Goal: Information Seeking & Learning: Learn about a topic

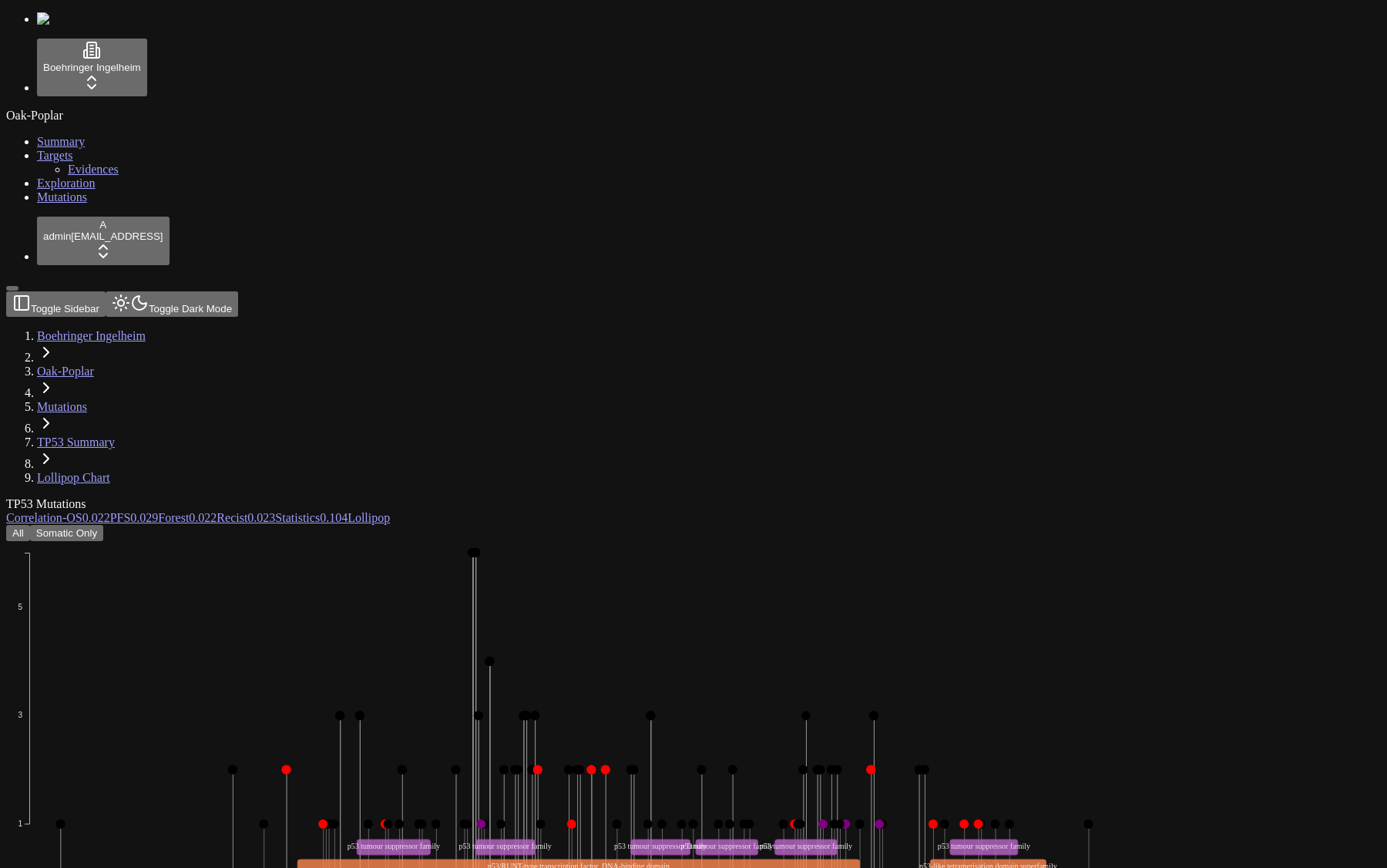
scroll to position [187, 0]
click at [30, 525] on button "All" at bounding box center [18, 533] width 23 height 17
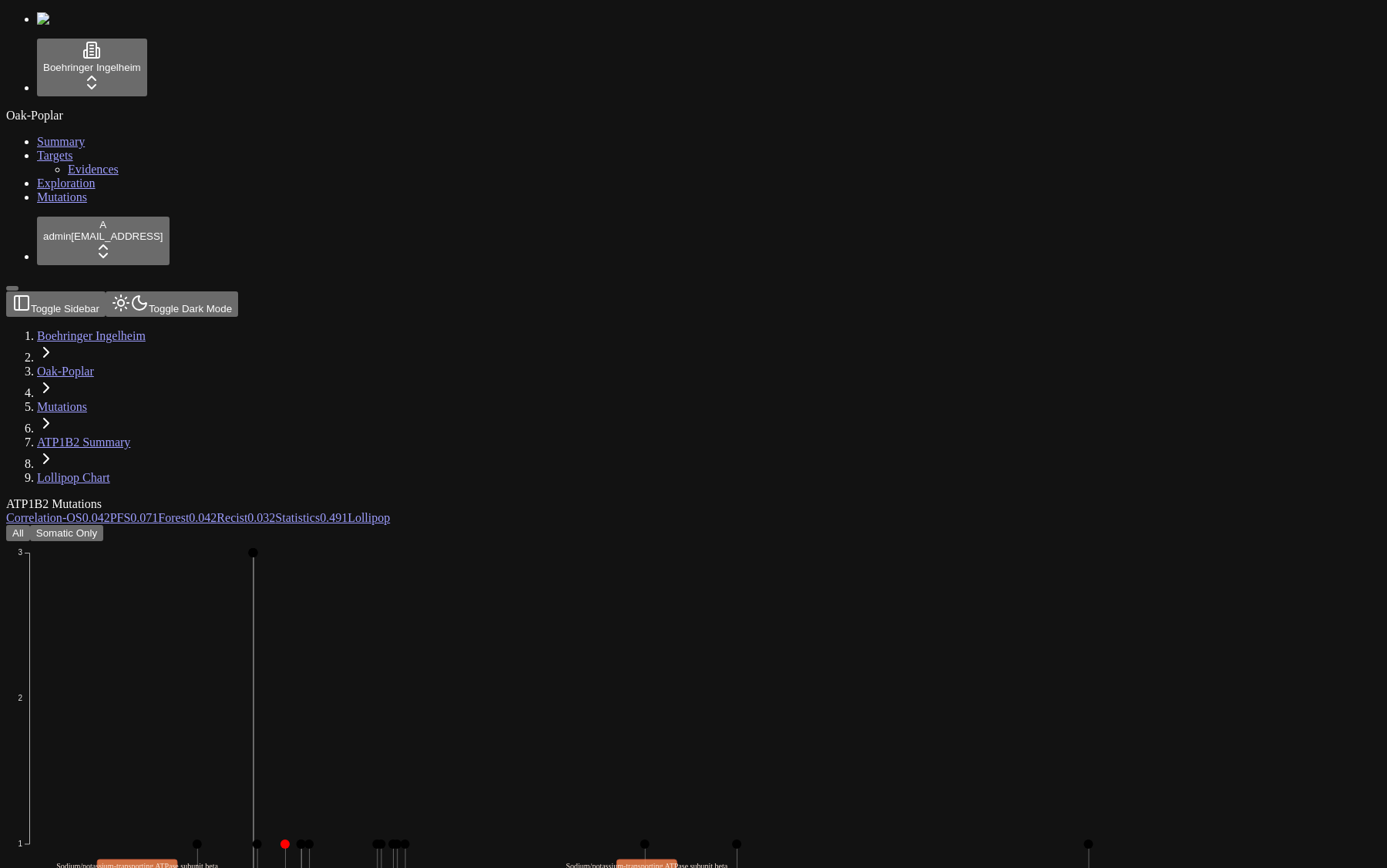
click at [586, 671] on icon "Missense_Mutation In_Frame_Del Frame_Shift_Del Nonsense_Mutation 1 2 3 0 20 40 …" at bounding box center [559, 780] width 1106 height 478
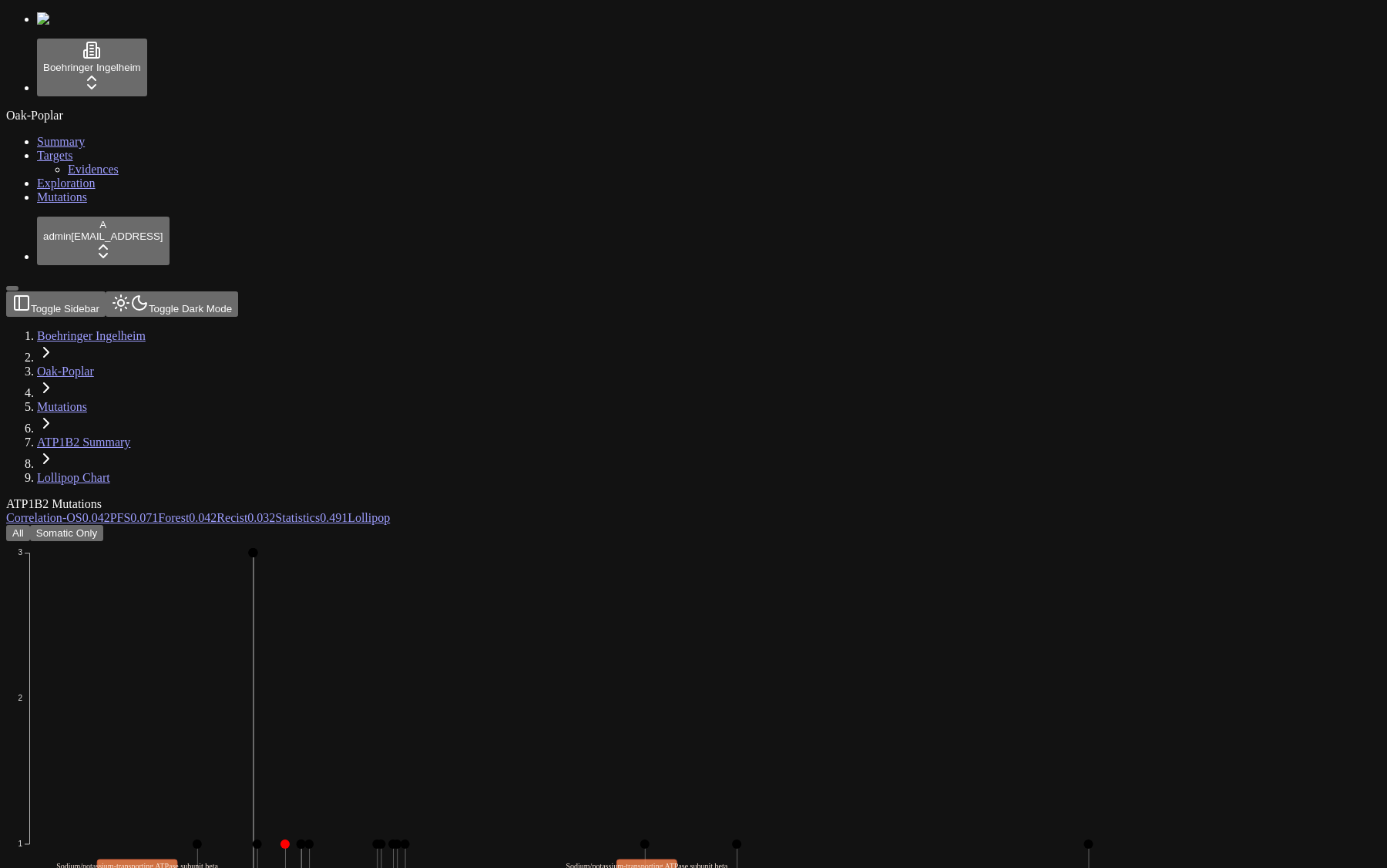
click at [733, 667] on icon "Missense_Mutation In_Frame_Del Frame_Shift_Del Nonsense_Mutation 1 2 3 0 20 40 …" at bounding box center [559, 780] width 1106 height 478
click at [101, 204] on div "Oak-Poplar Summary Targets Evidences Exploration Mutations" at bounding box center [694, 156] width 1375 height 96
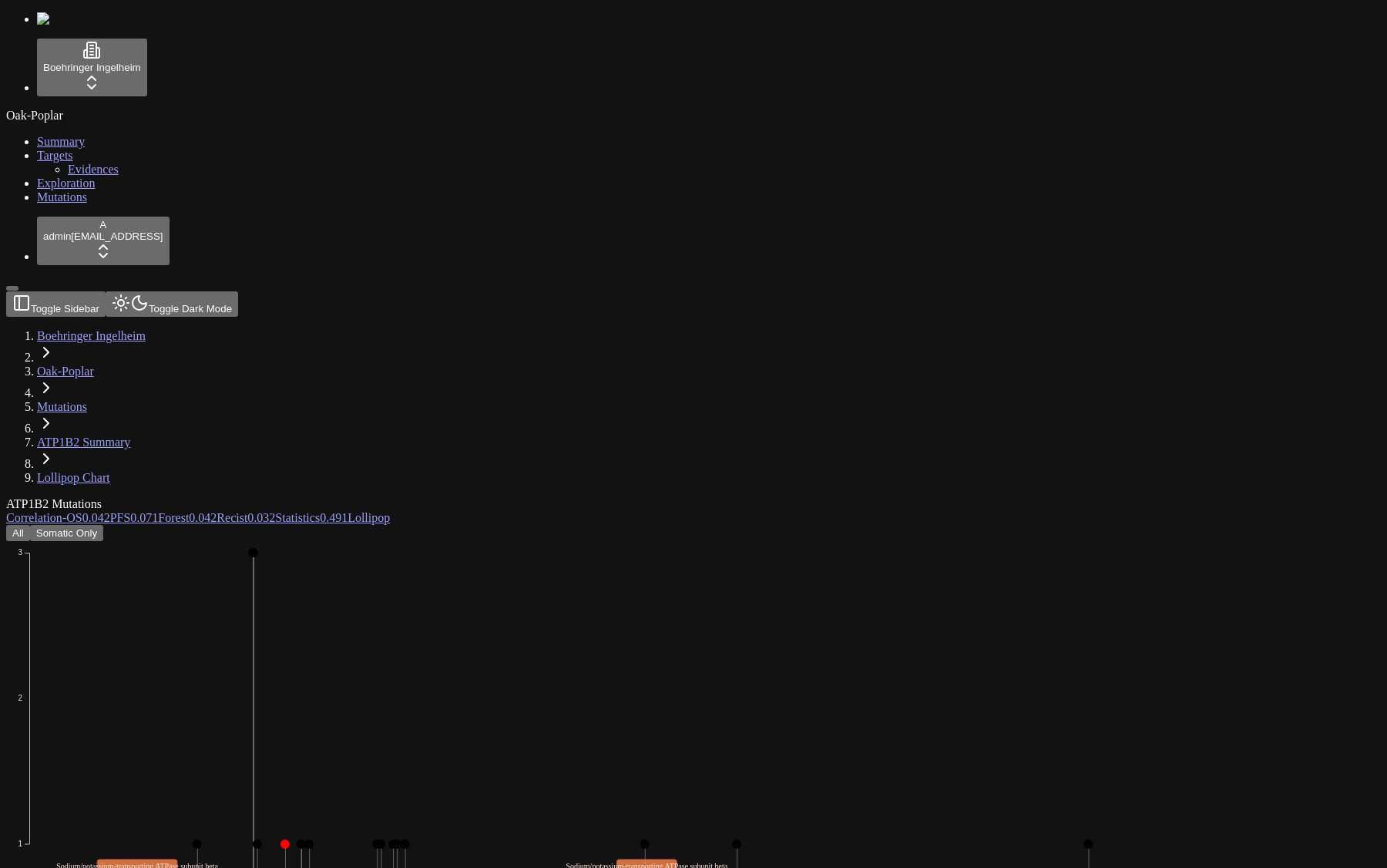
click at [87, 400] on link "Mutations" at bounding box center [61, 406] width 50 height 13
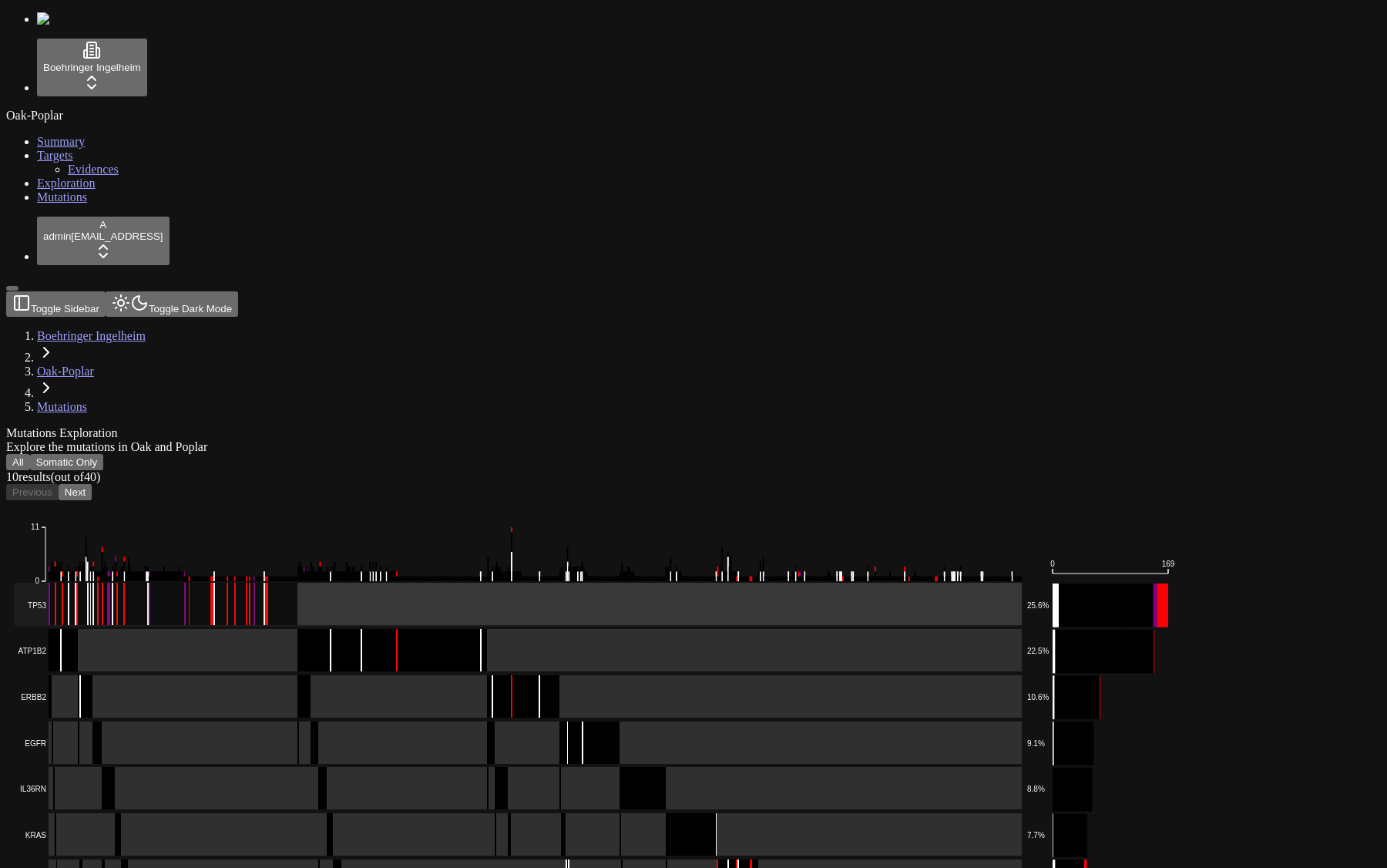
click at [414, 582] on rect at bounding box center [518, 604] width 1009 height 44
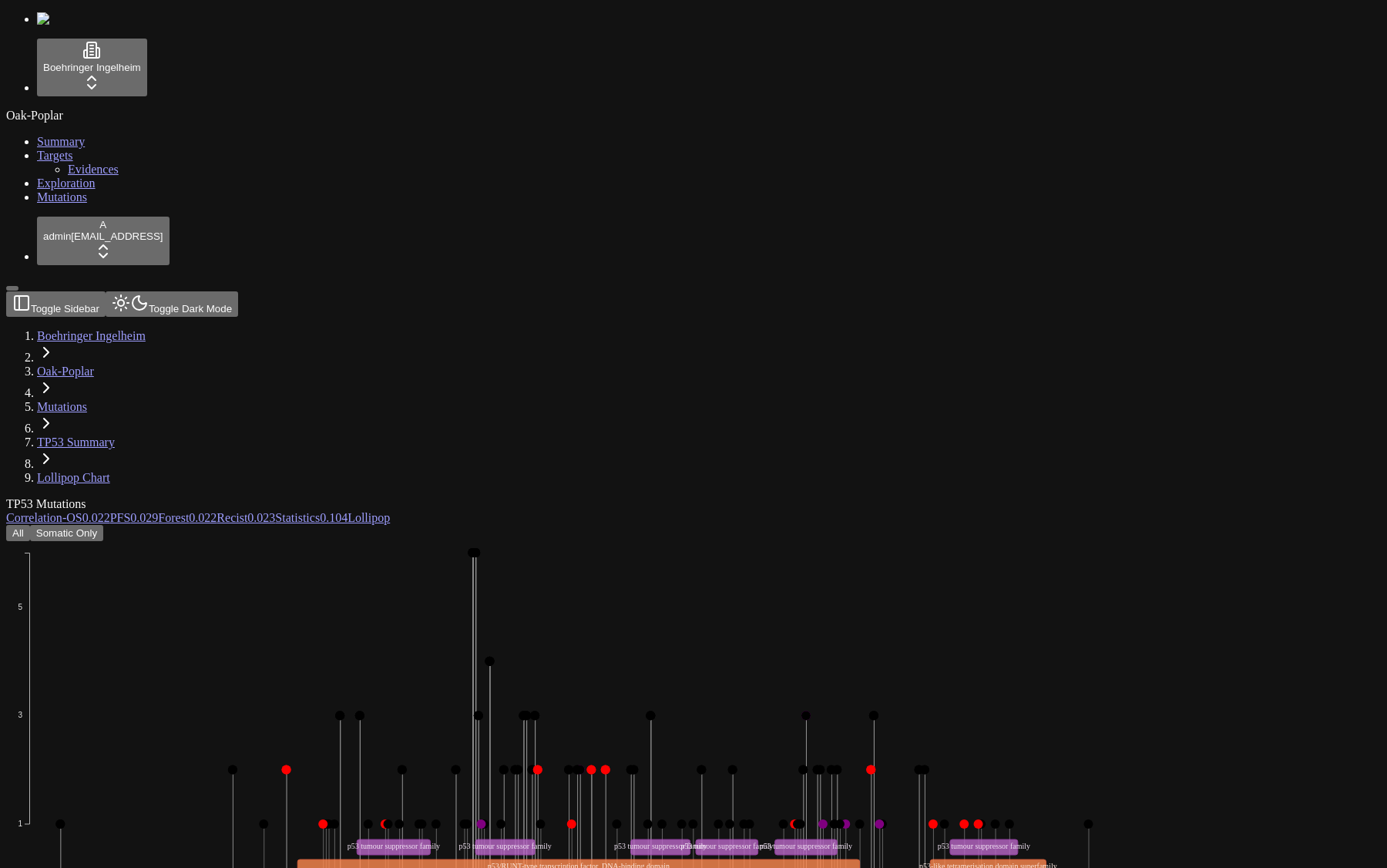
click at [87, 400] on link "Mutations" at bounding box center [61, 406] width 50 height 13
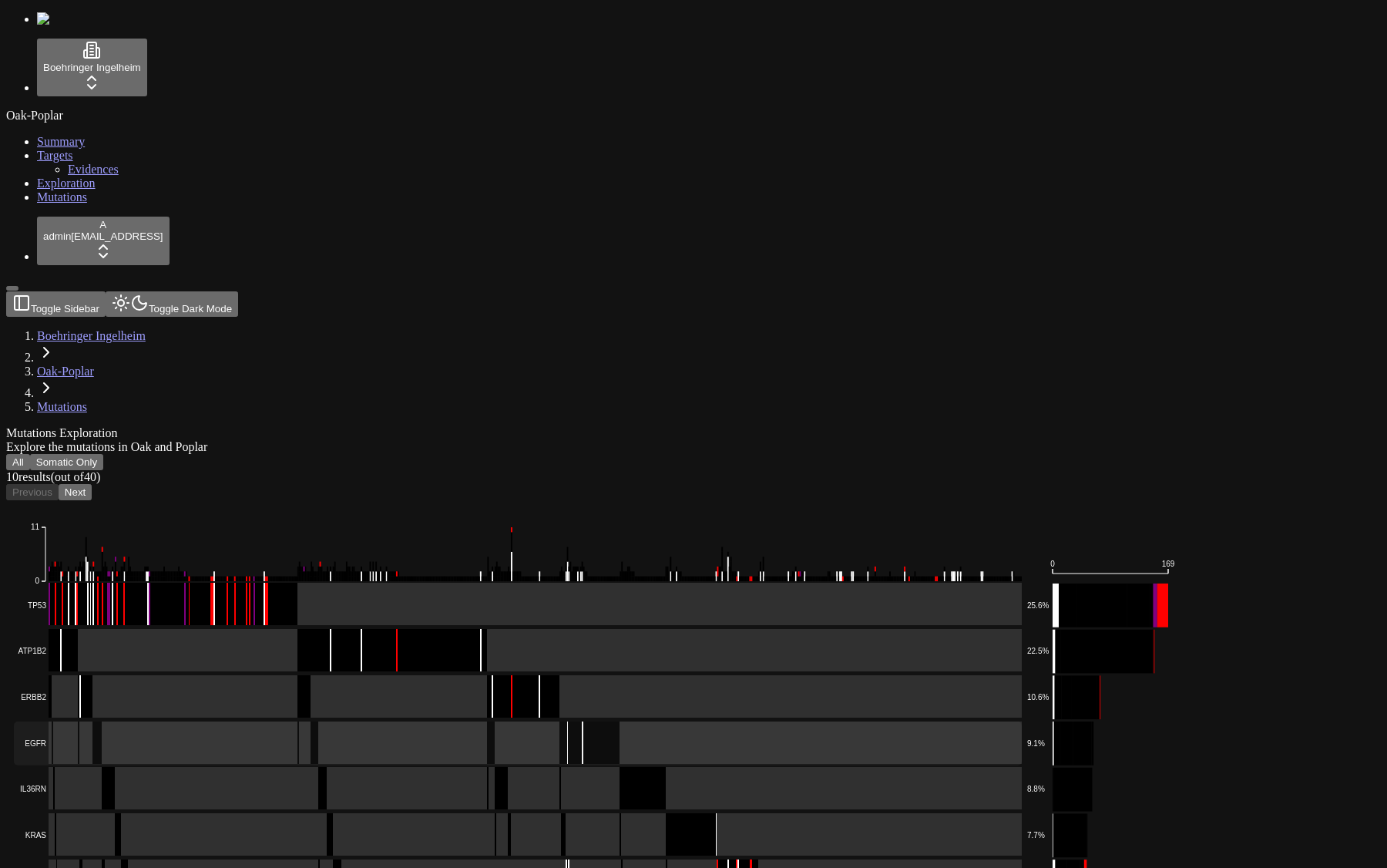
click at [362, 767] on rect at bounding box center [518, 788] width 1009 height 44
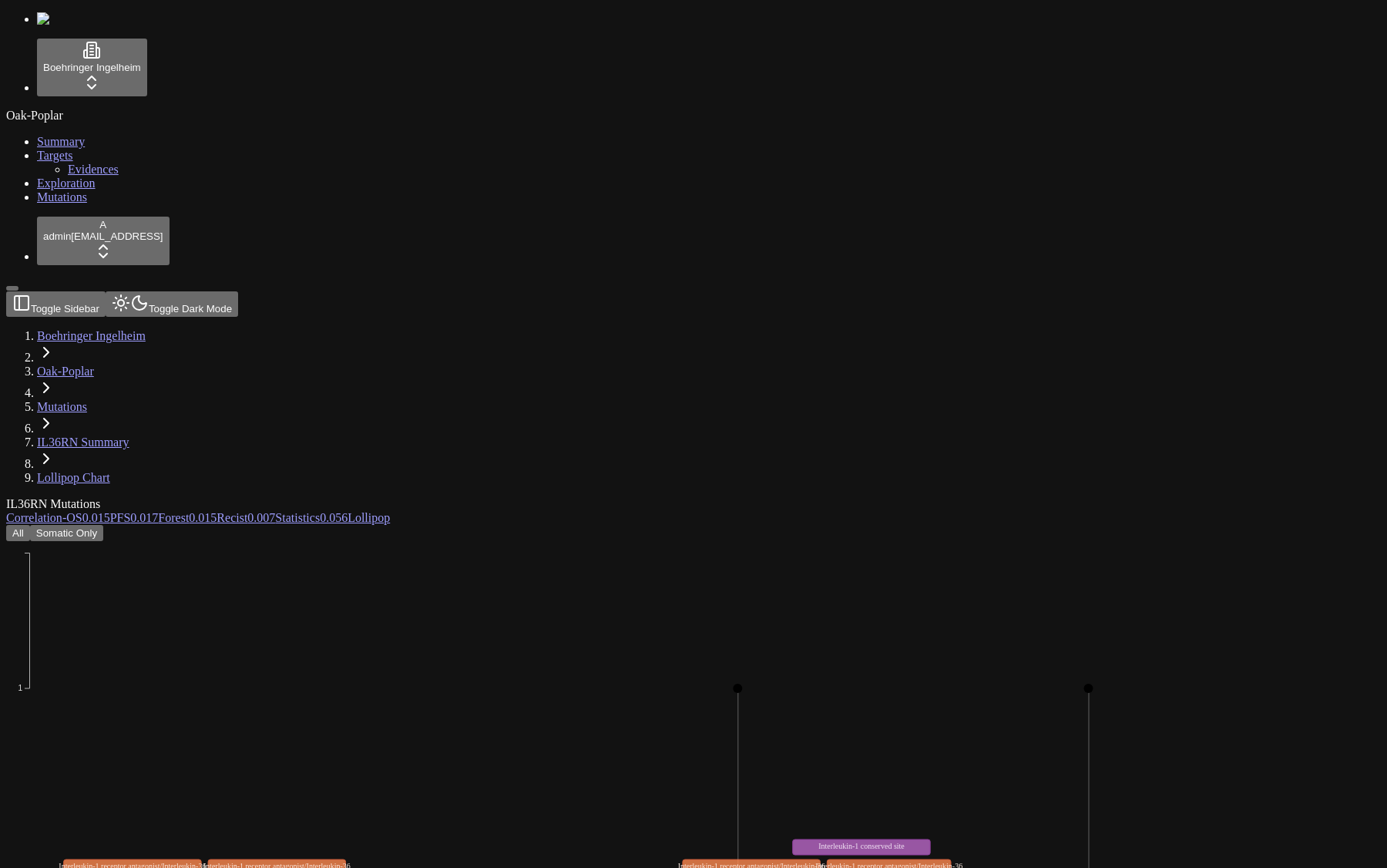
click at [596, 697] on div "Missense_Mutation 1 0 20 40 60 80 100 120 140 E2 E3 E4 E5 Interleukin-1 family …" at bounding box center [619, 842] width 1227 height 601
click at [407, 541] on icon "Missense_Mutation 1 0 20 40 60 80 100 120 140 E2 E3 E4 E5 Interleukin-1 family …" at bounding box center [559, 780] width 1106 height 478
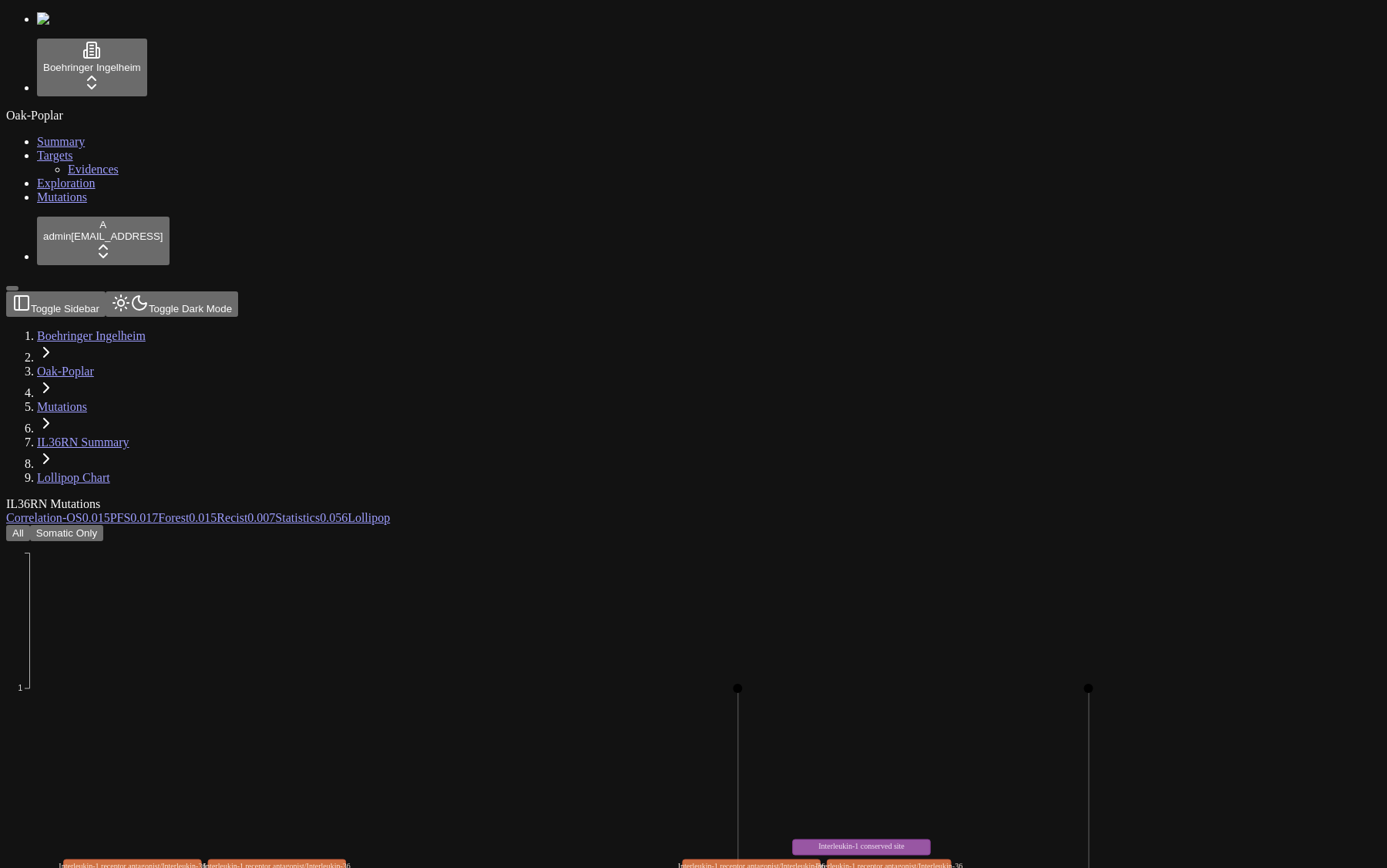
click at [72, 176] on span "Evidences" at bounding box center [94, 169] width 51 height 13
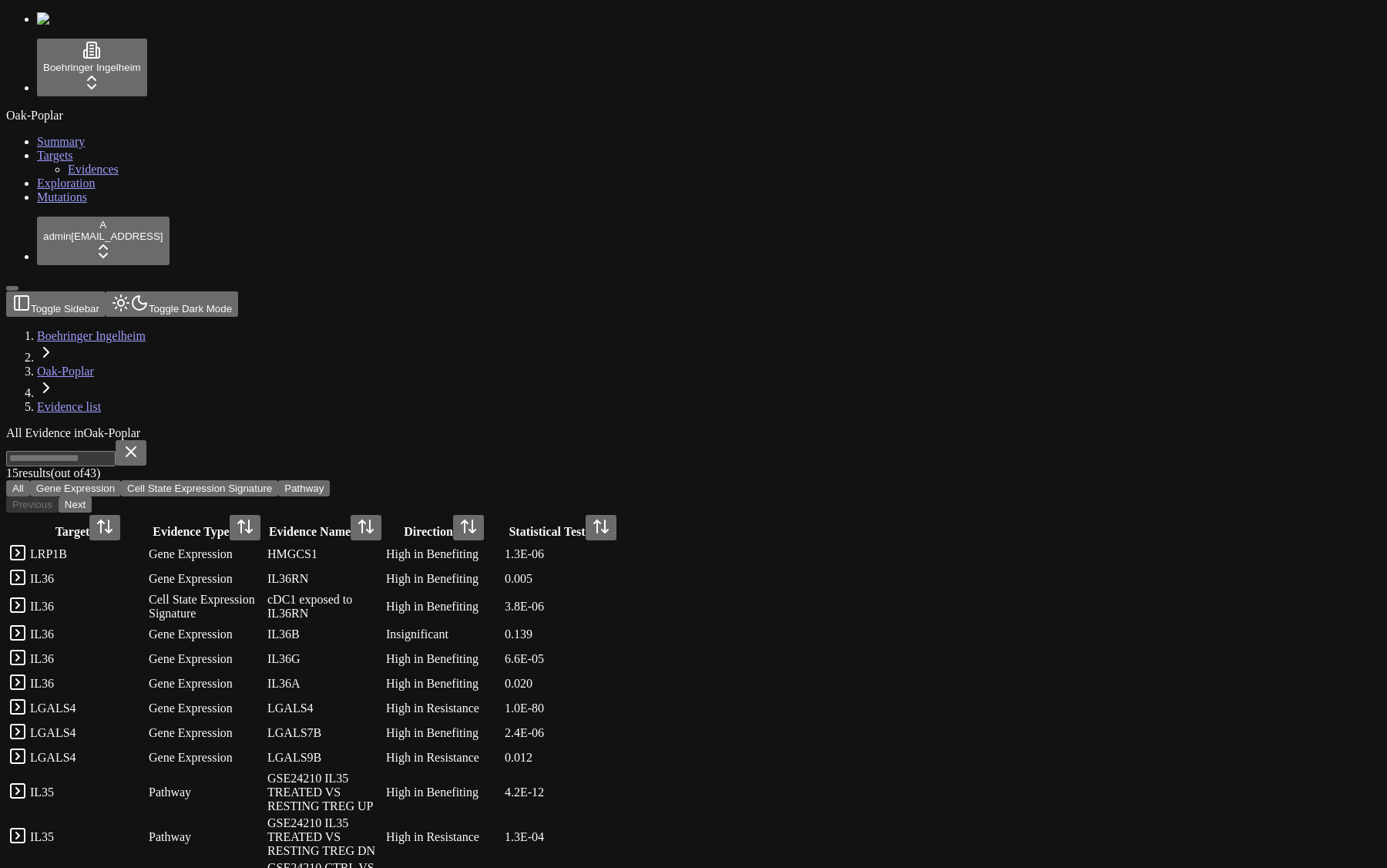
click at [121, 480] on button "Gene Expression" at bounding box center [75, 488] width 91 height 17
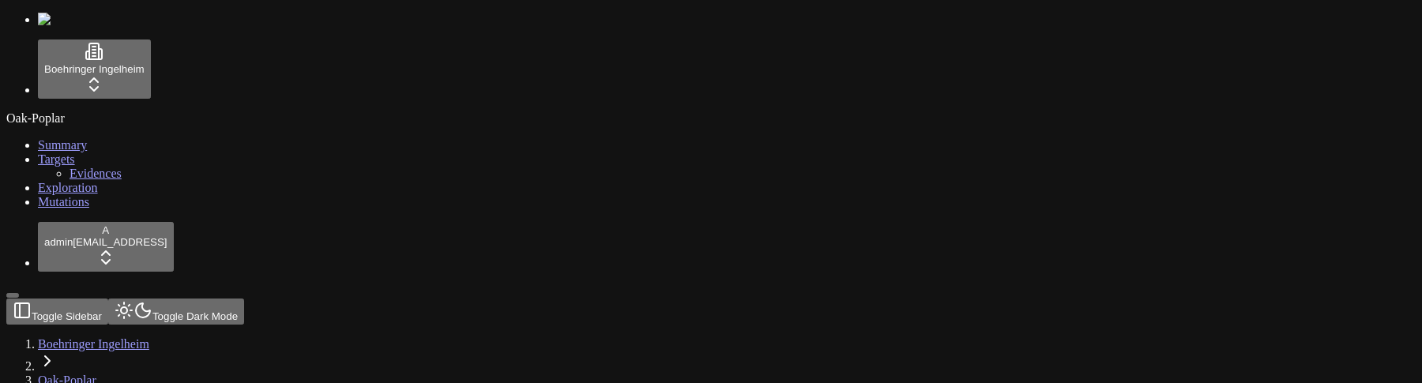
click at [47, 209] on span "Mutations" at bounding box center [63, 201] width 51 height 13
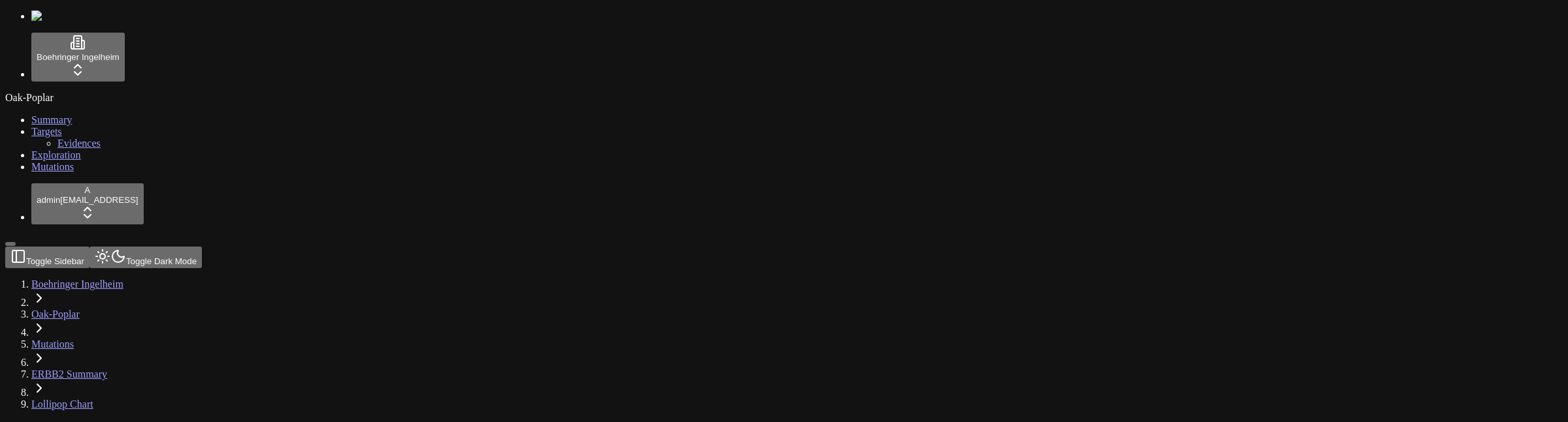
scroll to position [275, 0]
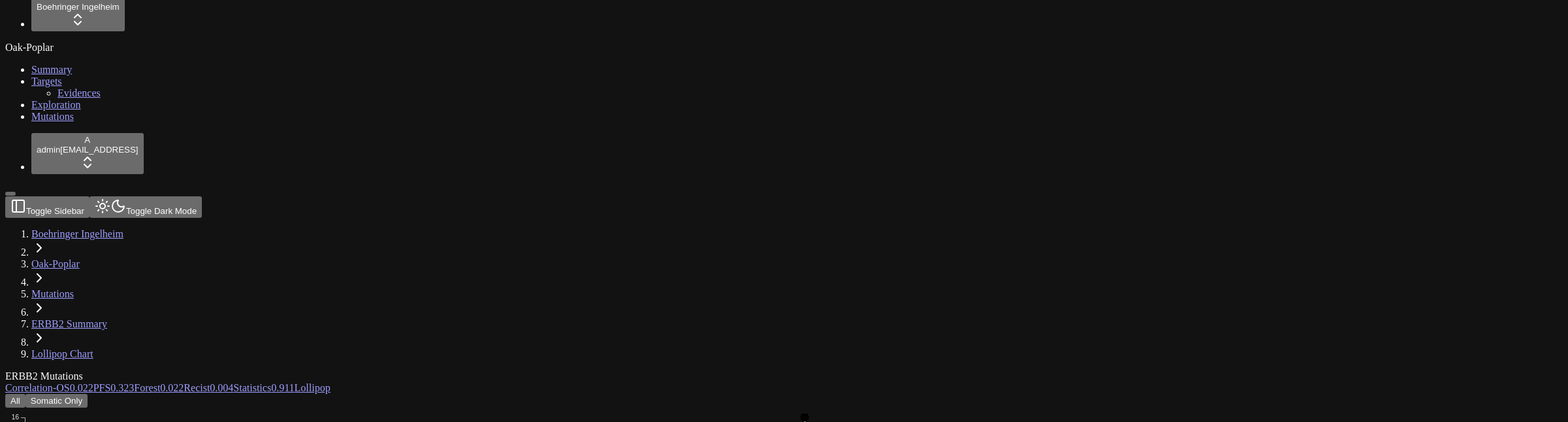
scroll to position [254, 0]
click at [61, 122] on link "Mutations" at bounding box center [52, 116] width 42 height 11
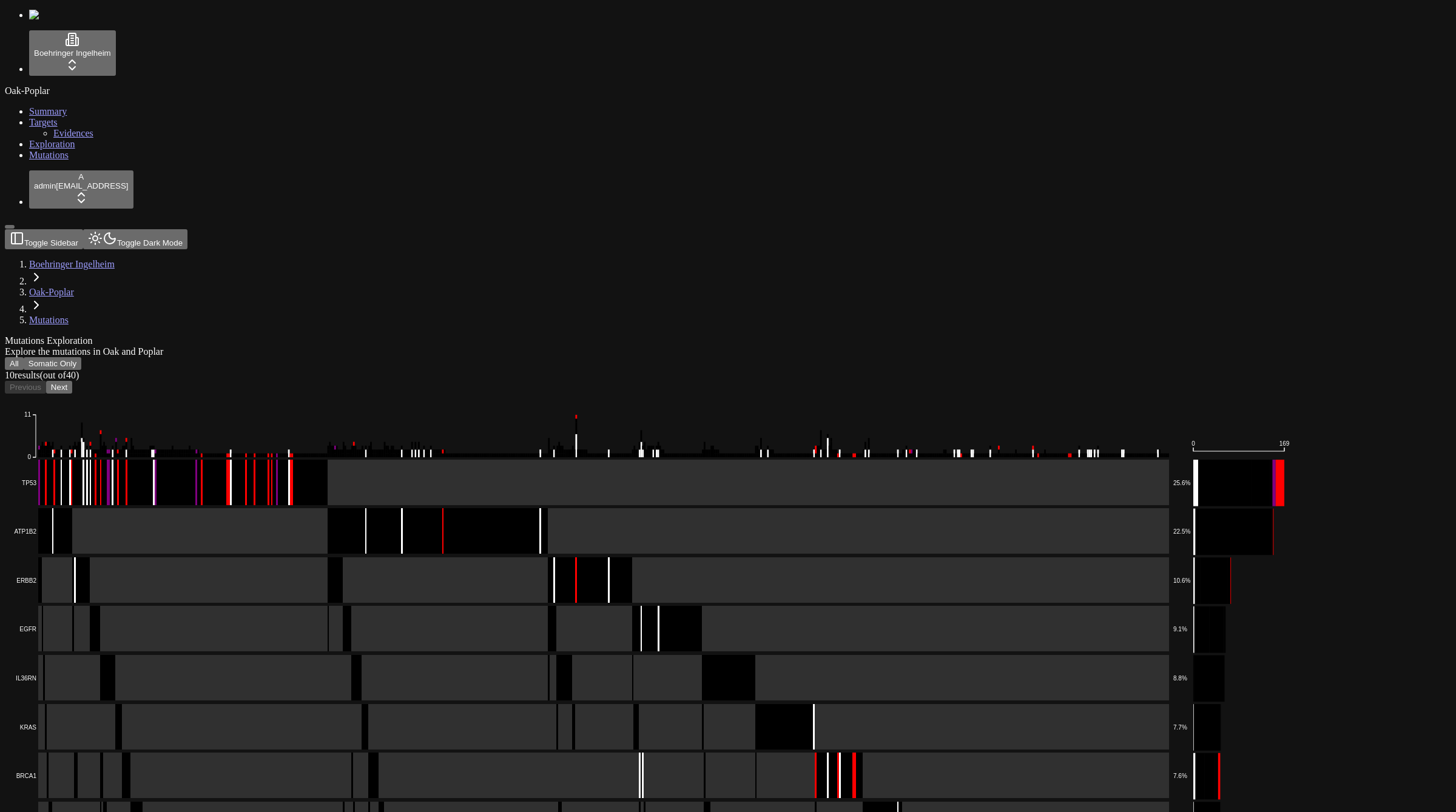
click at [56, 138] on span "Evidences" at bounding box center [74, 133] width 40 height 10
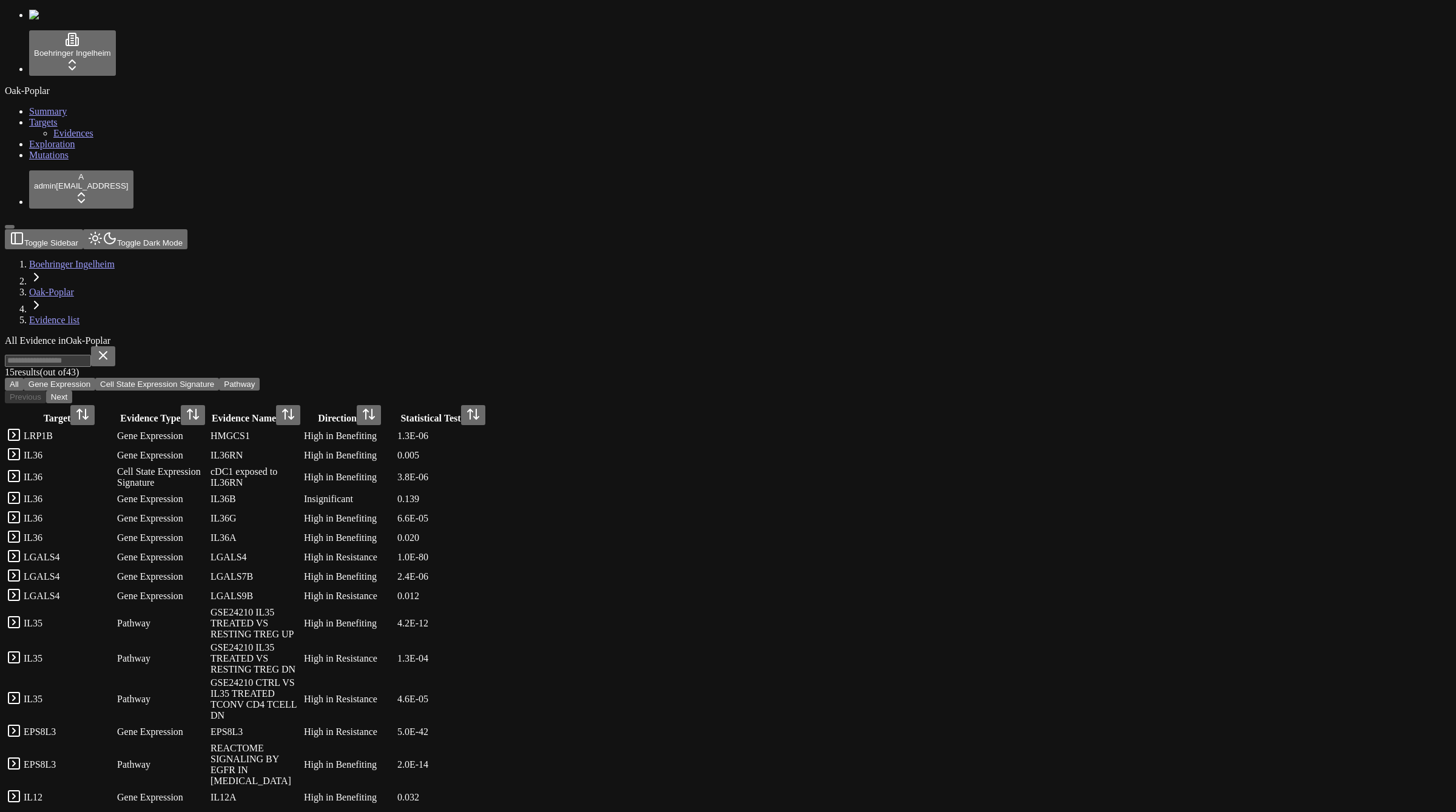
click at [95, 378] on button "Gene Expression" at bounding box center [59, 384] width 71 height 13
click at [15, 229] on button "Toggle Sidebar" at bounding box center [9, 226] width 10 height 4
